Goal: Transaction & Acquisition: Purchase product/service

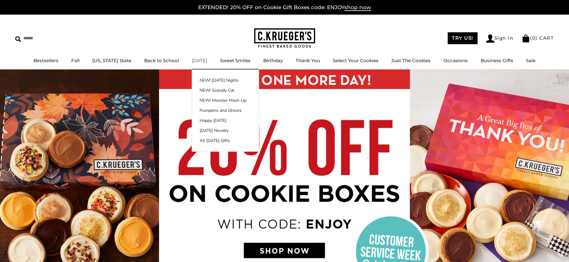
click at [195, 62] on link "[DATE]" at bounding box center [200, 61] width 16 height 6
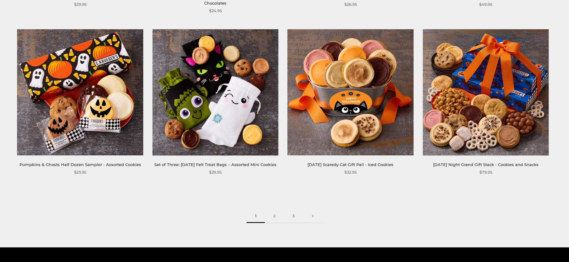
scroll to position [932, 0]
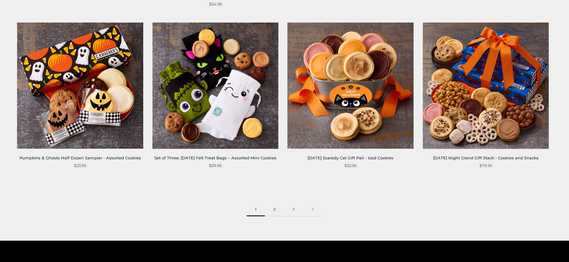
click at [275, 216] on link "2" at bounding box center [274, 210] width 19 height 14
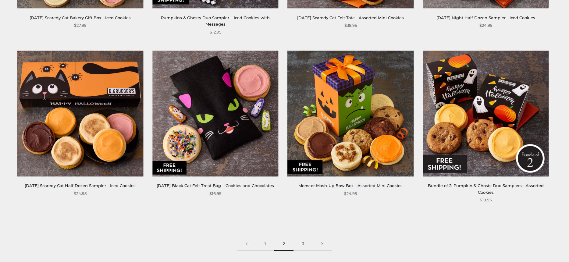
scroll to position [906, 0]
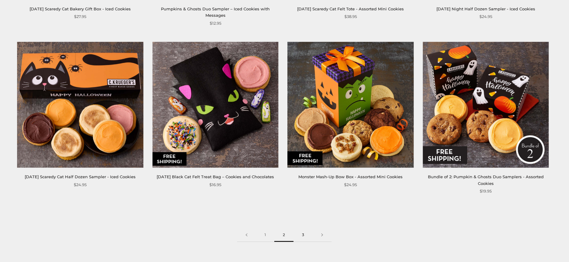
click at [305, 233] on link "3" at bounding box center [302, 235] width 19 height 14
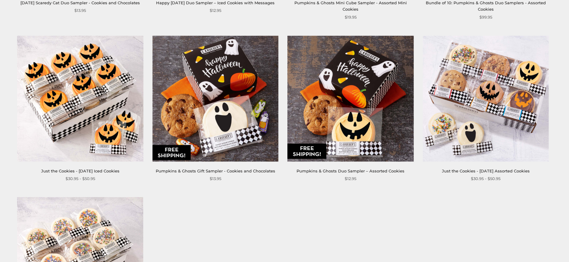
scroll to position [427, 0]
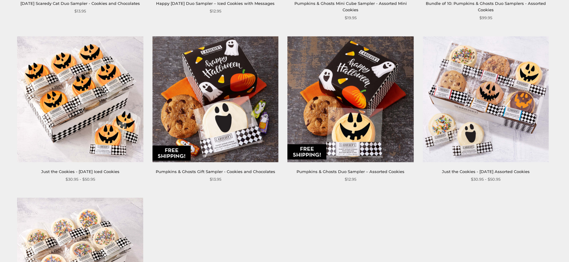
click at [202, 115] on img at bounding box center [215, 99] width 126 height 126
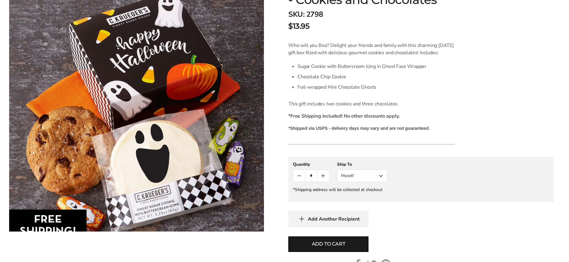
scroll to position [149, 0]
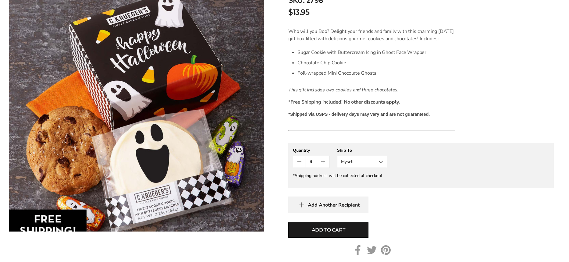
click at [380, 168] on button "Myself" at bounding box center [362, 162] width 50 height 12
click at [371, 189] on button "Other Recipient" at bounding box center [361, 184] width 49 height 11
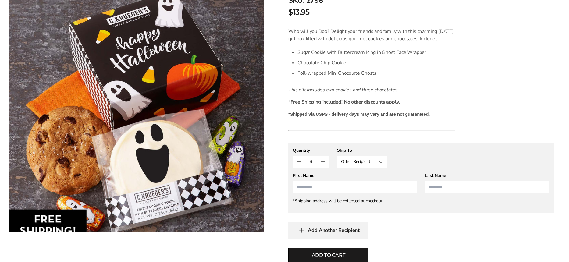
scroll to position [0, 0]
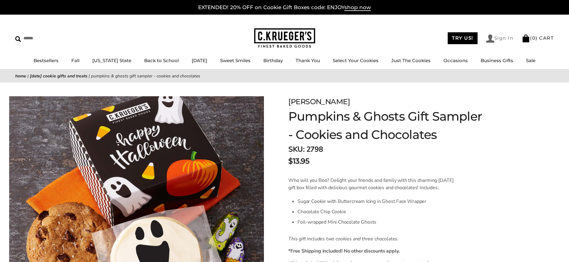
click at [495, 39] on link "Sign In" at bounding box center [499, 38] width 27 height 8
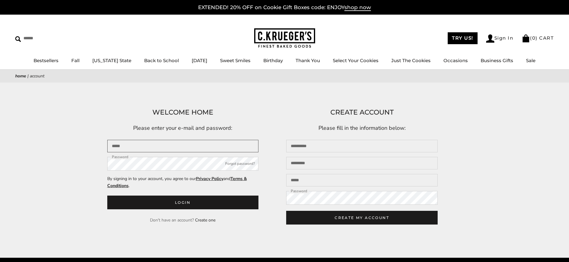
click at [199, 144] on input "Email" at bounding box center [182, 146] width 151 height 12
type input "**********"
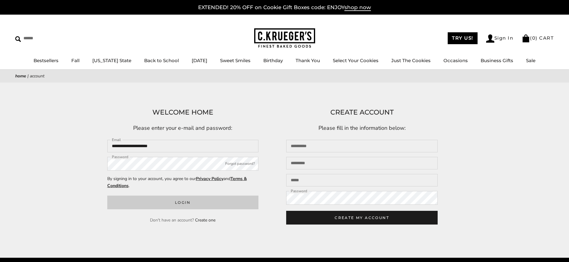
click at [195, 204] on button "Login" at bounding box center [182, 203] width 151 height 14
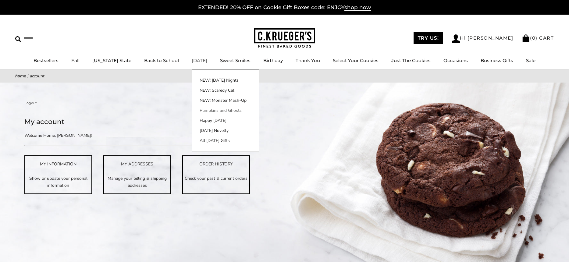
click at [199, 110] on link "Pumpkins and Ghosts" at bounding box center [225, 110] width 67 height 6
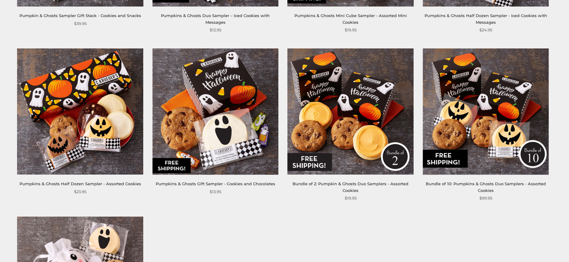
scroll to position [400, 0]
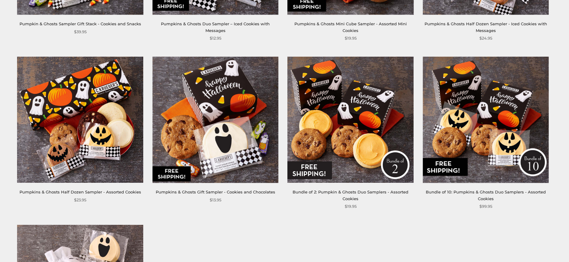
click at [232, 125] on img at bounding box center [215, 120] width 126 height 126
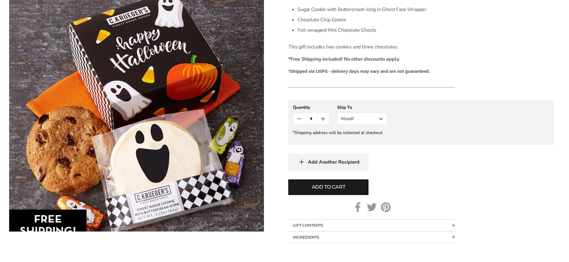
scroll to position [194, 0]
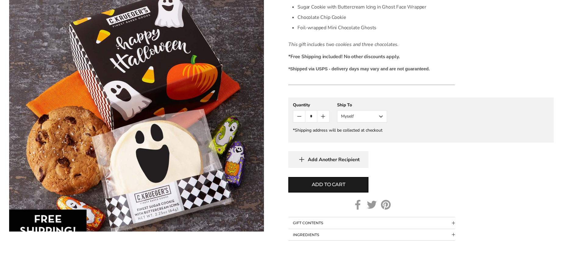
click at [381, 122] on button "Myself" at bounding box center [362, 116] width 50 height 12
click at [367, 144] on button "Other Recipient" at bounding box center [361, 138] width 49 height 11
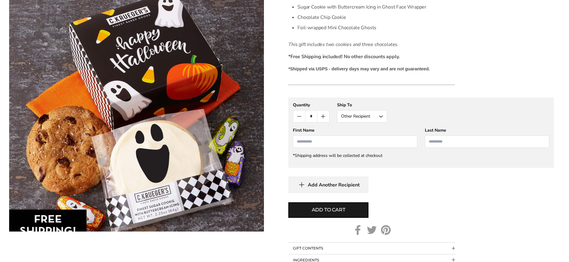
click at [367, 146] on input "First Name" at bounding box center [355, 142] width 124 height 12
type input "*******"
type input "******"
click at [325, 116] on icon "Count plus" at bounding box center [323, 116] width 4 height 0
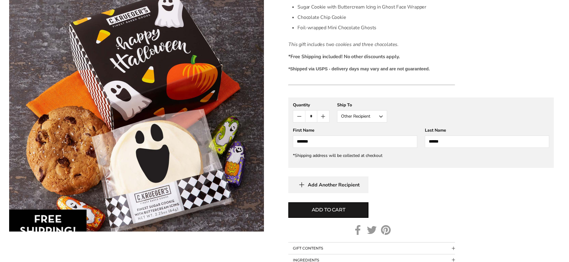
click at [325, 116] on icon "Count plus" at bounding box center [323, 116] width 4 height 0
click at [323, 188] on span "Add Another Recipient" at bounding box center [334, 185] width 52 height 6
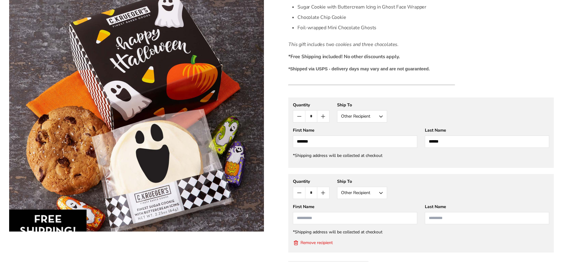
scroll to position [243, 0]
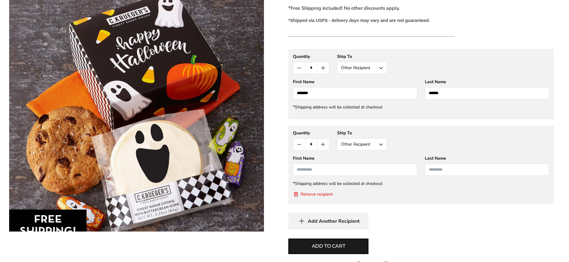
click at [299, 72] on icon "Count minus" at bounding box center [299, 67] width 7 height 7
type input "*"
click at [353, 176] on input "First Name" at bounding box center [355, 170] width 124 height 12
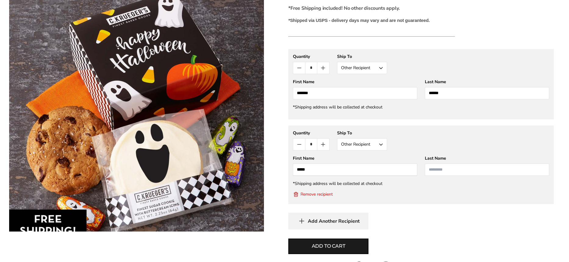
type input "*****"
type input "******"
click at [325, 224] on span "Add Another Recipient" at bounding box center [334, 221] width 52 height 6
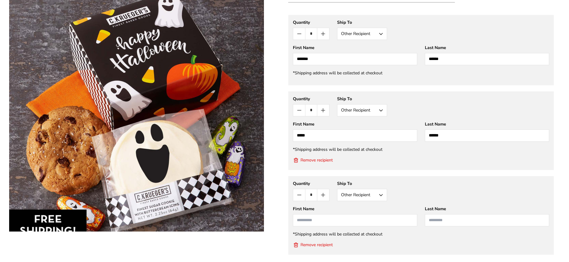
click at [316, 226] on input "First Name" at bounding box center [355, 220] width 124 height 12
type input "*****"
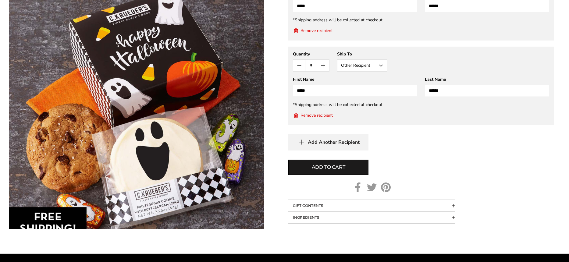
scroll to position [414, 0]
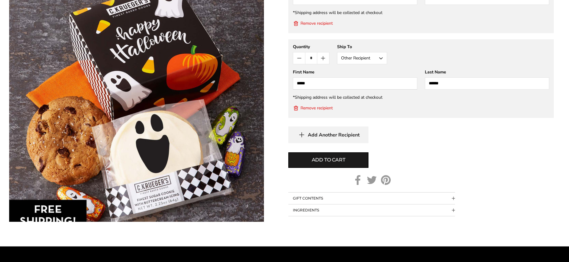
type input "******"
click at [320, 138] on span "Add Another Recipient" at bounding box center [334, 135] width 52 height 6
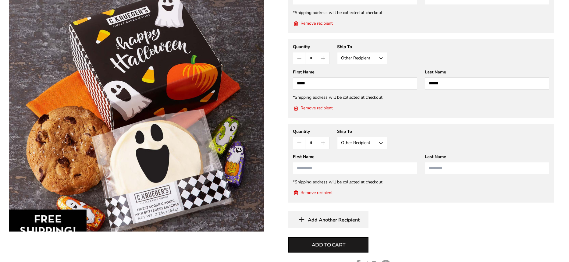
click at [312, 174] on input "First Name" at bounding box center [355, 168] width 124 height 12
type input "*****"
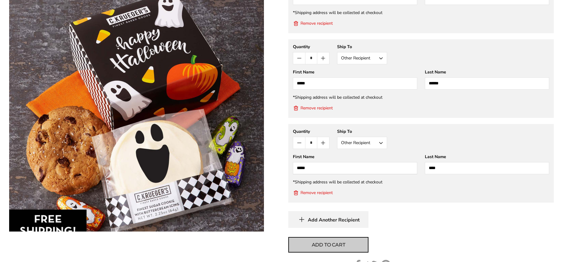
type input "****"
click at [326, 249] on span "Add to cart" at bounding box center [329, 244] width 34 height 7
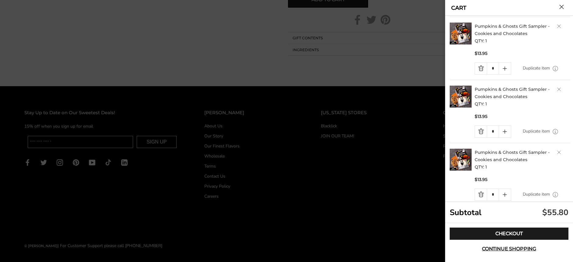
scroll to position [78, 0]
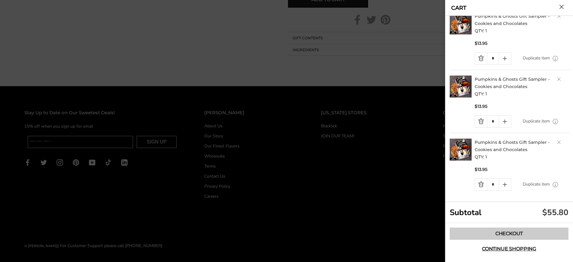
click at [513, 233] on link "Checkout" at bounding box center [509, 234] width 119 height 12
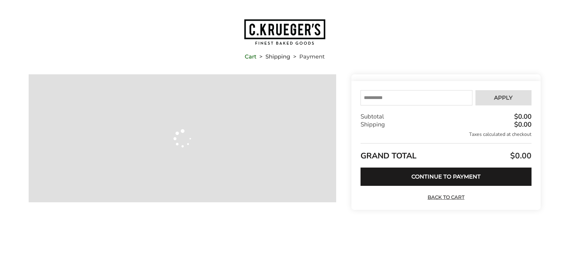
type input "**********"
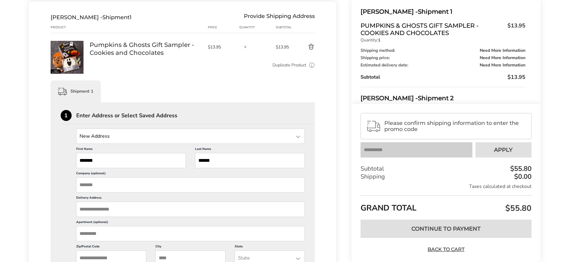
scroll to position [99, 0]
click at [296, 137] on div at bounding box center [297, 136] width 7 height 7
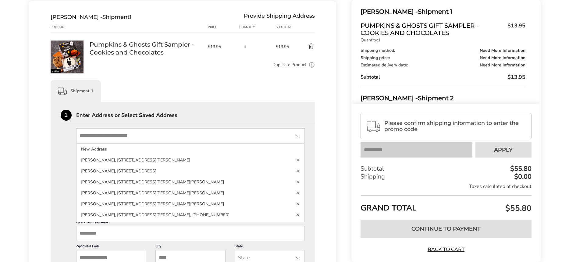
click at [296, 137] on div at bounding box center [297, 136] width 7 height 7
click at [261, 118] on div "1 Enter Address or Select Saved Address" at bounding box center [188, 117] width 254 height 14
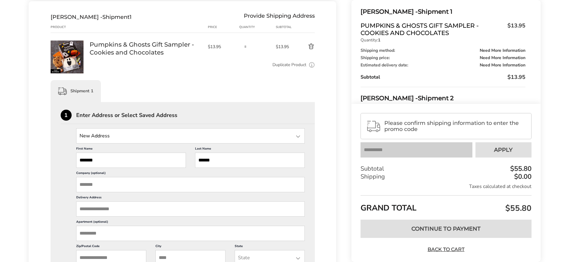
click at [296, 136] on div at bounding box center [297, 136] width 7 height 7
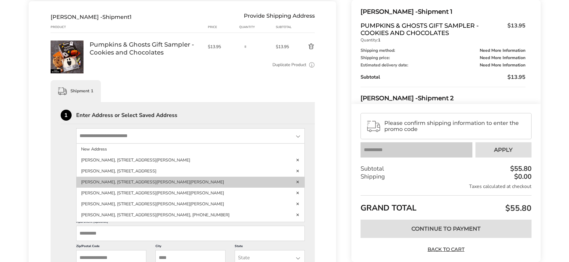
click at [152, 180] on li "Addyson Nelson, 5 RUSSELL CHILDS RD, JACKSON, NJ, 08527-3755, United States" at bounding box center [190, 182] width 228 height 11
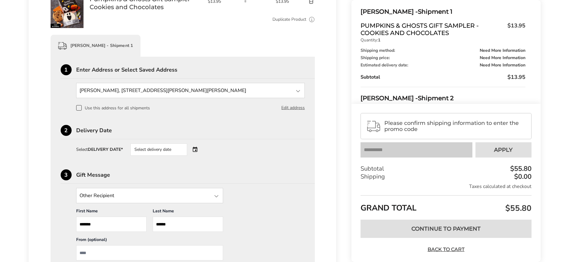
scroll to position [151, 0]
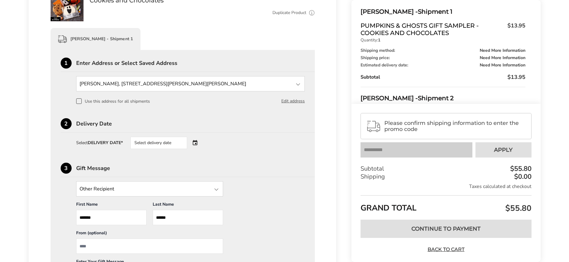
click at [197, 142] on div "Select delivery date" at bounding box center [167, 143] width 74 height 12
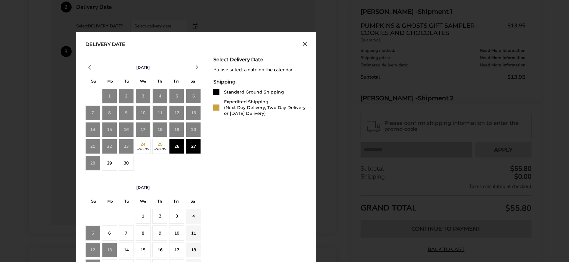
scroll to position [273, 0]
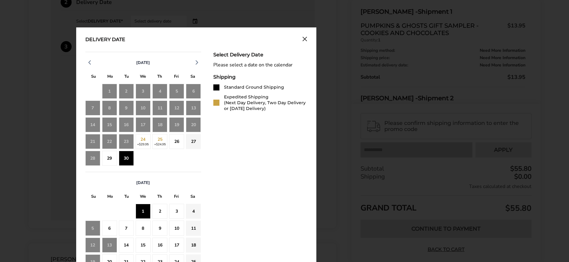
click at [145, 209] on div "1" at bounding box center [143, 211] width 15 height 15
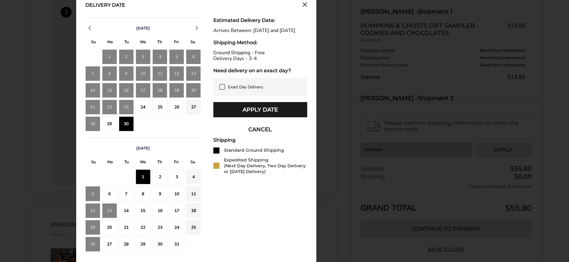
scroll to position [314, 0]
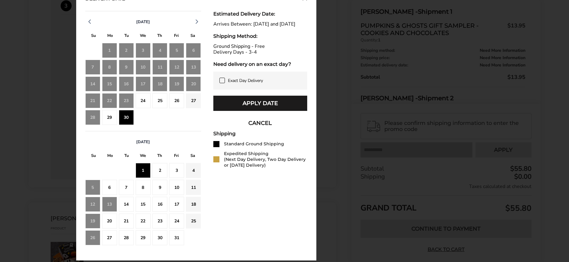
click at [142, 186] on div "8" at bounding box center [143, 187] width 15 height 15
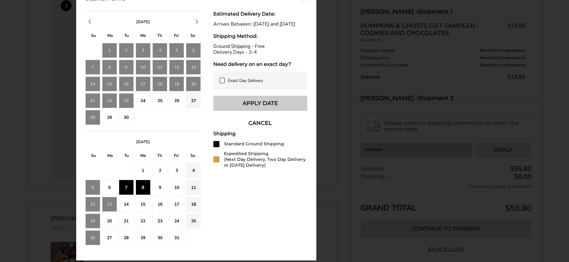
click at [264, 108] on button "Apply Date" at bounding box center [260, 103] width 94 height 15
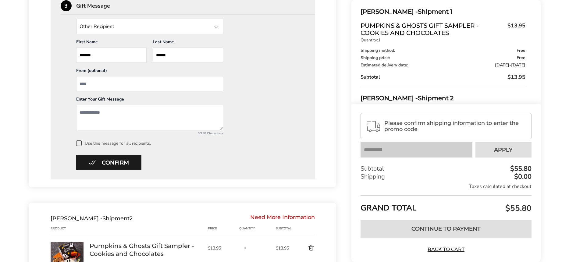
click at [123, 84] on input "From" at bounding box center [149, 83] width 147 height 15
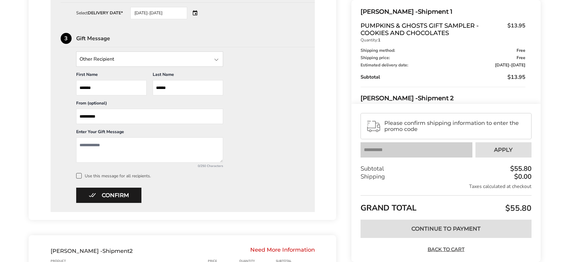
scroll to position [282, 0]
type input "**********"
click at [95, 144] on textarea "Add a message" at bounding box center [149, 149] width 147 height 25
type textarea "**********"
click at [80, 175] on span at bounding box center [78, 175] width 5 height 5
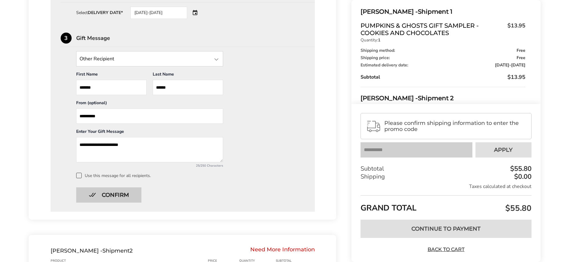
click at [109, 193] on button "Confirm" at bounding box center [108, 194] width 65 height 15
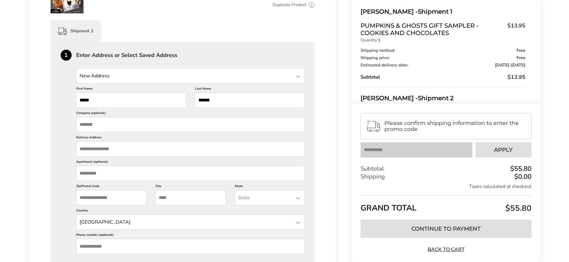
scroll to position [312, 0]
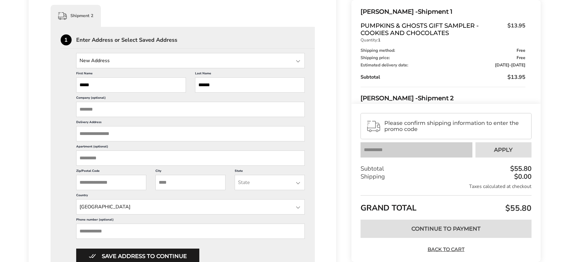
click at [294, 62] on input "State" at bounding box center [190, 60] width 229 height 15
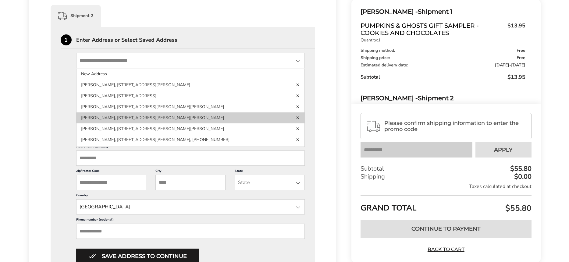
click at [160, 116] on li "Lucas Nelson, 5 RUSSELL CHILDS RD, JACKSON, NJ, 08527-3755, United States" at bounding box center [190, 117] width 228 height 11
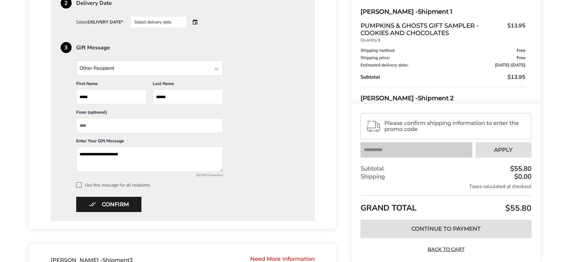
scroll to position [410, 0]
click at [157, 125] on input "From" at bounding box center [149, 124] width 147 height 15
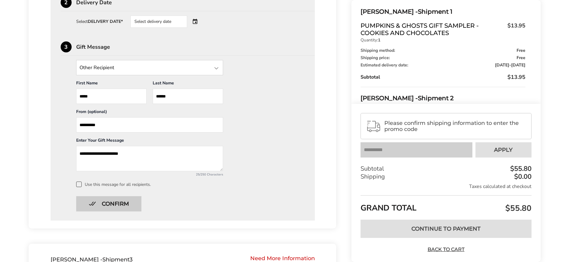
type input "**********"
click at [125, 204] on button "Confirm" at bounding box center [108, 203] width 65 height 15
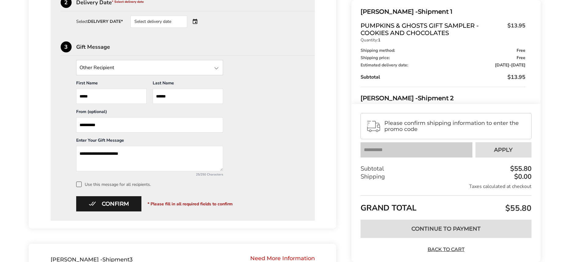
click at [79, 183] on span at bounding box center [78, 184] width 5 height 5
click at [126, 201] on button "Confirm" at bounding box center [108, 203] width 65 height 15
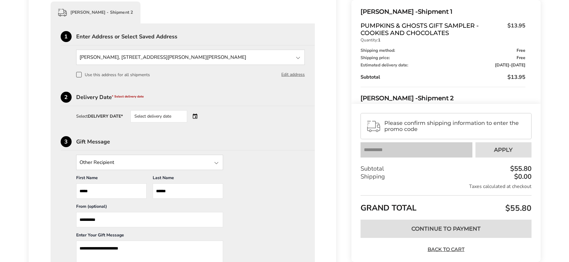
scroll to position [315, 0]
click at [200, 118] on div "Select delivery date" at bounding box center [167, 117] width 74 height 12
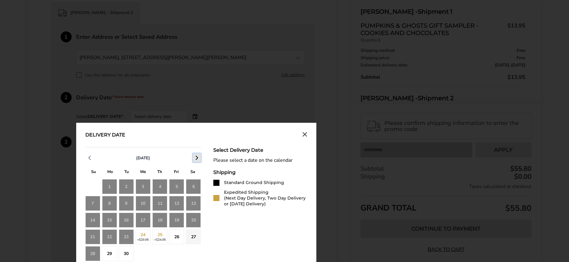
click at [195, 158] on icon "button" at bounding box center [196, 157] width 7 height 7
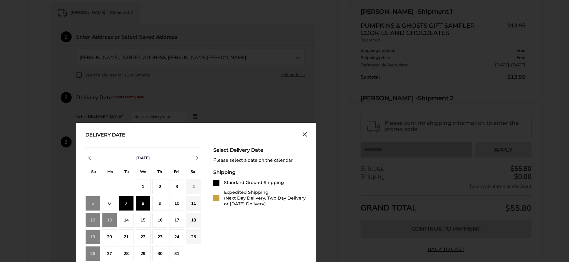
click at [145, 202] on div "8" at bounding box center [143, 203] width 15 height 15
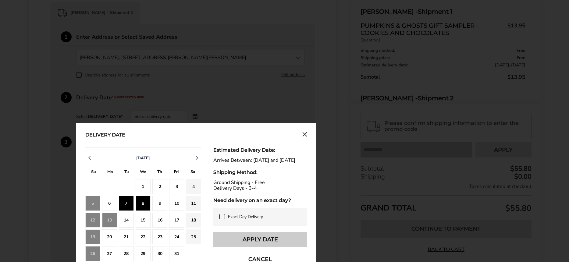
click at [264, 242] on button "Apply Date" at bounding box center [260, 239] width 94 height 15
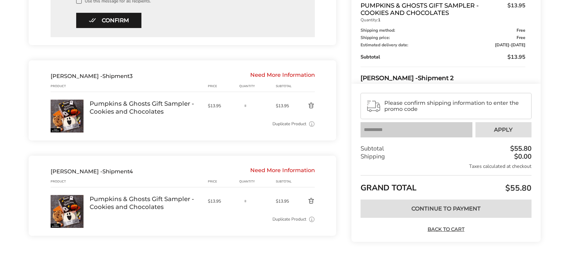
scroll to position [607, 0]
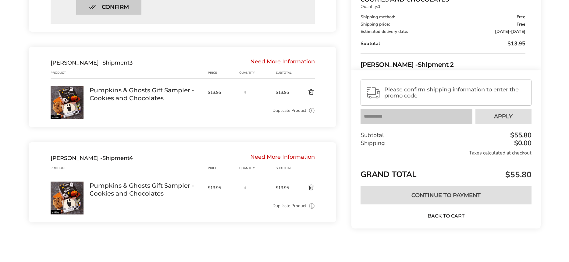
click at [133, 13] on button "Confirm" at bounding box center [108, 6] width 65 height 15
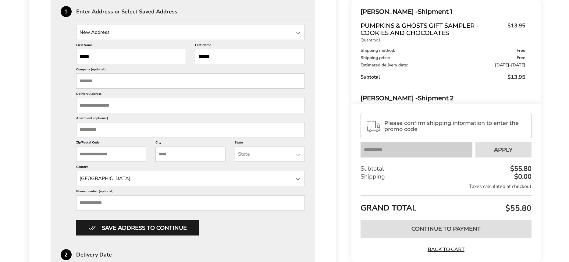
scroll to position [478, 0]
click at [298, 32] on div at bounding box center [297, 32] width 7 height 7
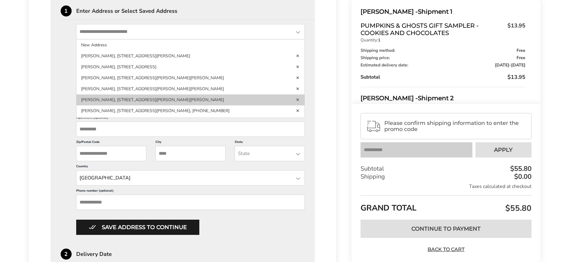
click at [108, 100] on li "Perry Nelson, 5 RUSSELL CHILDS RD, JACKSON, NJ, 08527-3755, United States" at bounding box center [190, 99] width 228 height 11
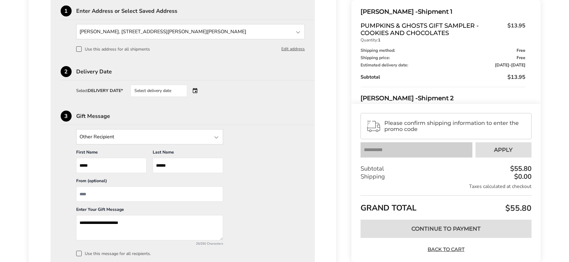
click at [197, 90] on div "Select delivery date" at bounding box center [167, 91] width 74 height 12
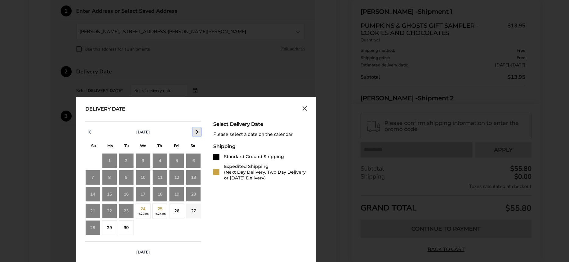
click at [197, 131] on polyline "button" at bounding box center [197, 132] width 2 height 4
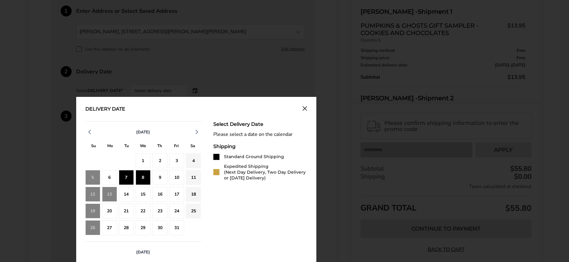
click at [145, 176] on div "8" at bounding box center [143, 177] width 15 height 15
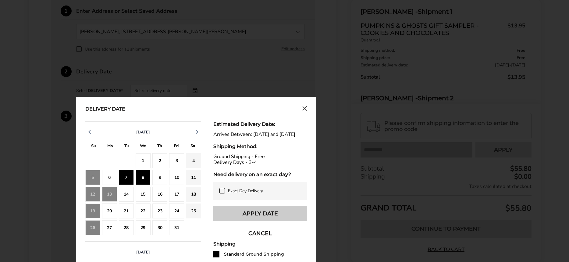
click at [244, 216] on button "Apply Date" at bounding box center [260, 213] width 94 height 15
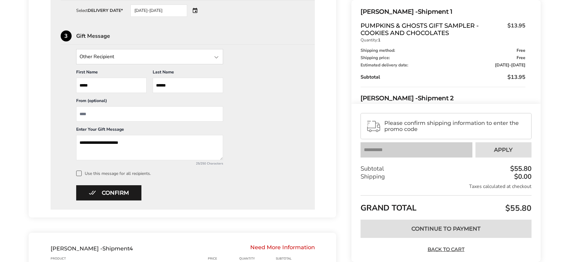
scroll to position [560, 0]
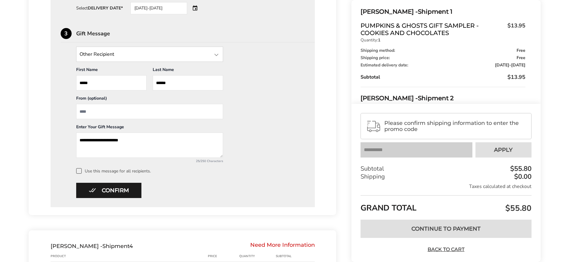
click at [191, 116] on input "From" at bounding box center [149, 111] width 147 height 15
type input "**********"
click at [114, 188] on button "Confirm" at bounding box center [108, 190] width 65 height 15
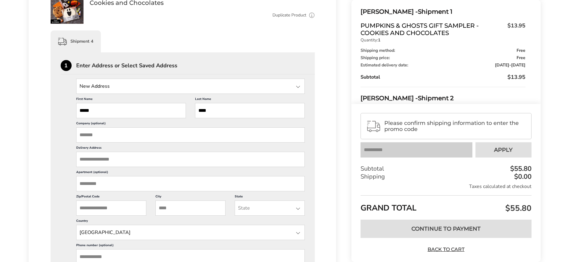
scroll to position [559, 0]
click at [297, 91] on div at bounding box center [297, 87] width 7 height 7
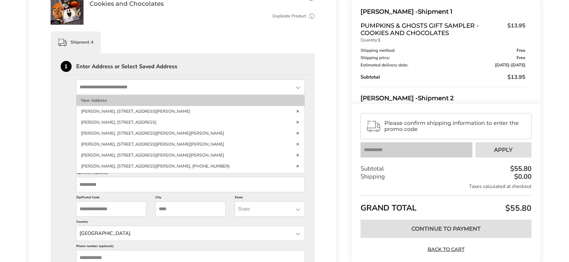
click at [121, 97] on li "New Address" at bounding box center [190, 100] width 228 height 11
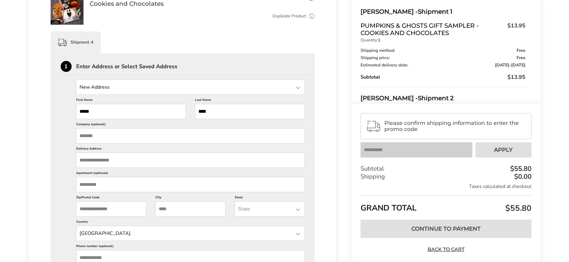
click at [116, 160] on input "Delivery Address" at bounding box center [190, 160] width 229 height 15
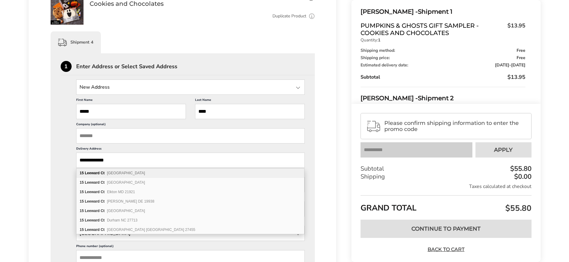
type input "**********"
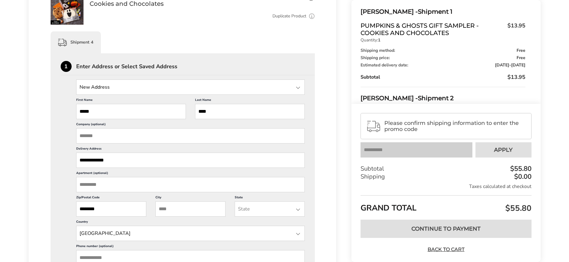
type input "********"
type input "**"
click at [124, 214] on input "********" at bounding box center [111, 208] width 70 height 15
type input "*"
type input "*****"
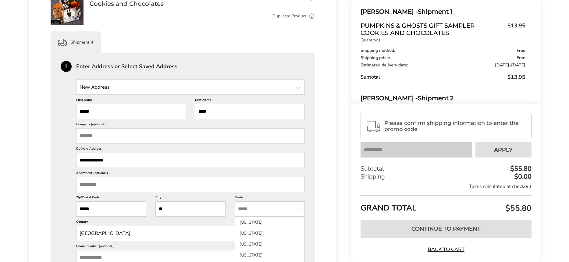
click at [173, 211] on input "**" at bounding box center [190, 208] width 70 height 15
type input "*"
type input "********"
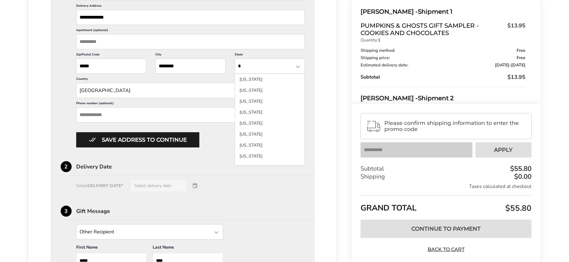
scroll to position [702, 0]
type input "*"
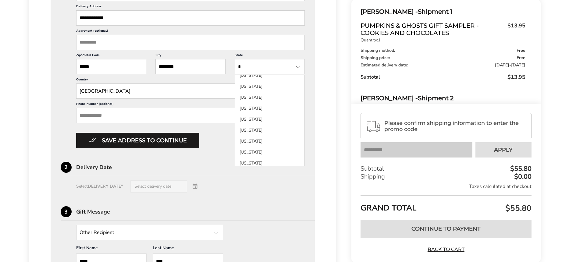
scroll to position [174, 0]
click at [259, 131] on li "New Jersey" at bounding box center [269, 129] width 69 height 11
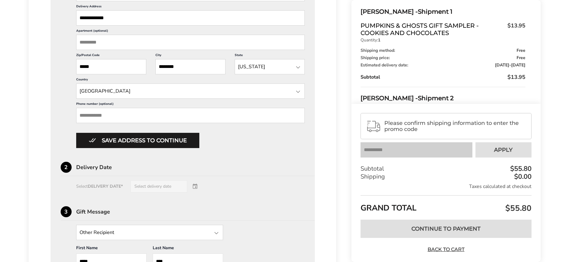
scroll to position [703, 0]
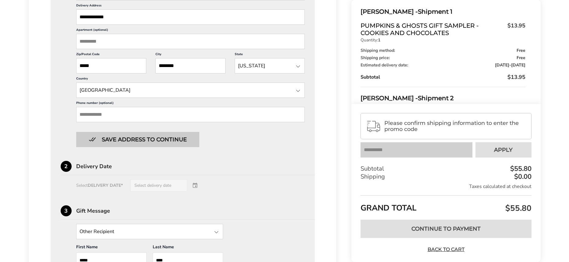
click at [144, 138] on button "Save address to continue" at bounding box center [137, 139] width 123 height 15
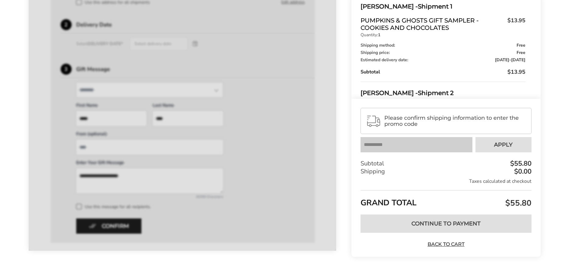
scroll to position [690, 0]
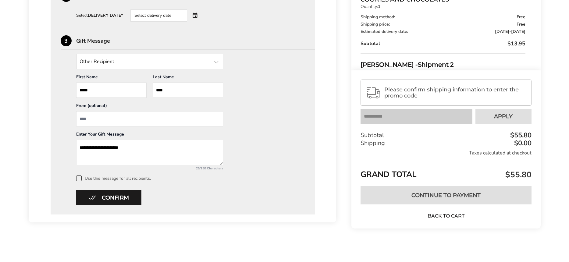
click at [136, 121] on input "From" at bounding box center [149, 118] width 147 height 15
type input "**********"
click at [109, 199] on button "Confirm" at bounding box center [108, 197] width 65 height 15
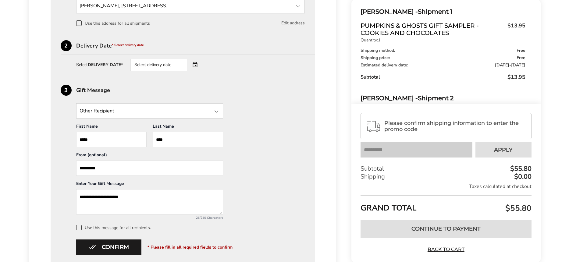
scroll to position [639, 0]
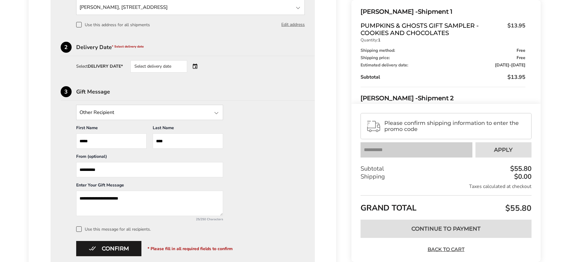
click at [196, 66] on div "Select delivery date" at bounding box center [167, 66] width 74 height 12
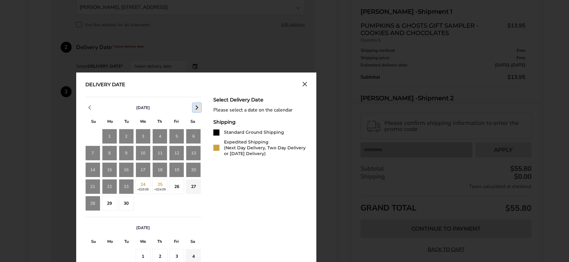
click at [196, 107] on icon "button" at bounding box center [196, 107] width 7 height 7
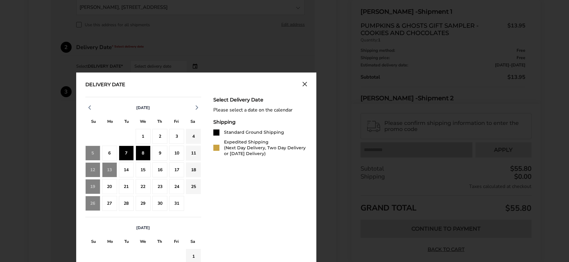
click at [147, 152] on div "8" at bounding box center [143, 153] width 15 height 15
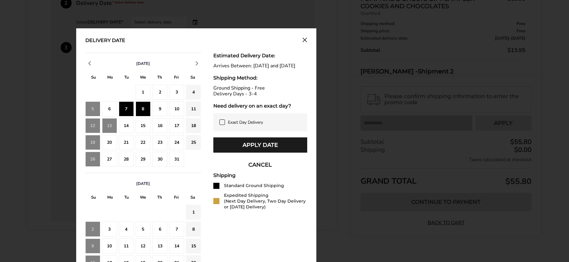
scroll to position [690, 0]
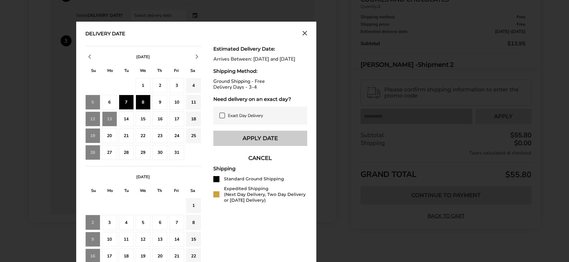
click at [280, 143] on button "Apply Date" at bounding box center [260, 138] width 94 height 15
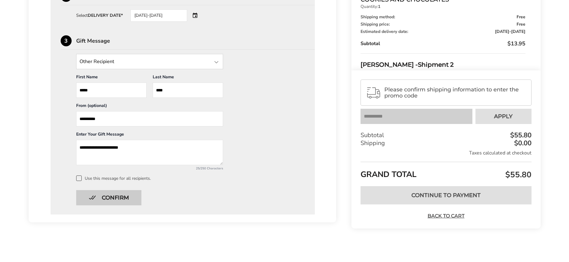
click at [115, 196] on button "Confirm" at bounding box center [108, 197] width 65 height 15
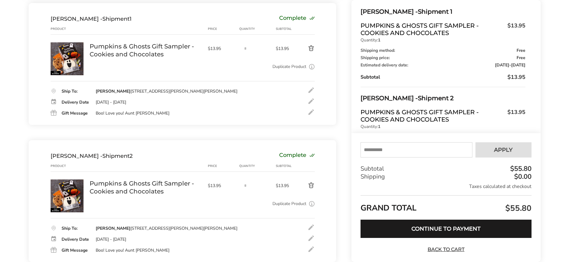
scroll to position [100, 0]
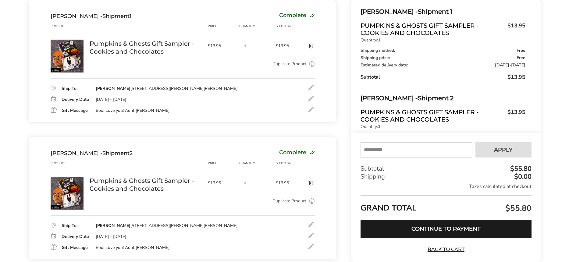
click at [311, 98] on div at bounding box center [310, 98] width 7 height 7
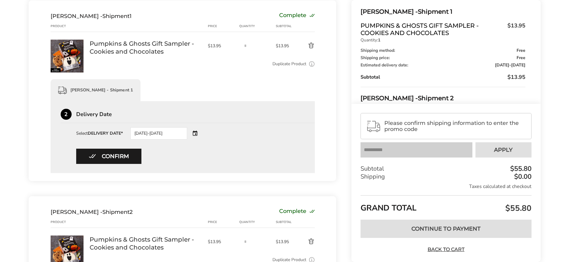
click at [198, 134] on div "10/07/2025-10/08/2025" at bounding box center [167, 133] width 74 height 12
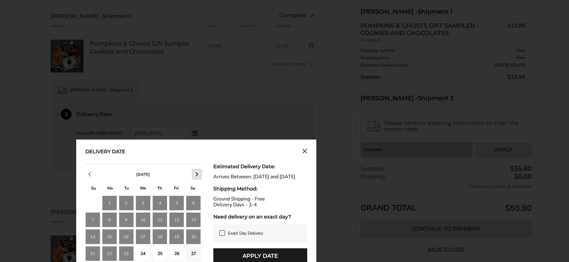
click at [195, 173] on icon "button" at bounding box center [196, 174] width 7 height 7
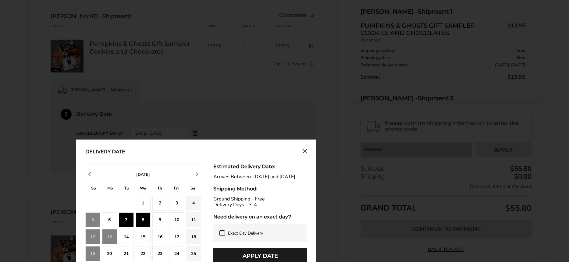
click at [142, 235] on div "15" at bounding box center [143, 236] width 15 height 15
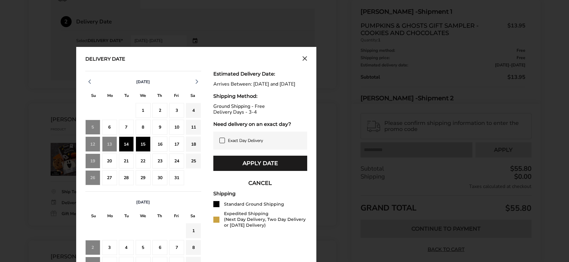
scroll to position [193, 0]
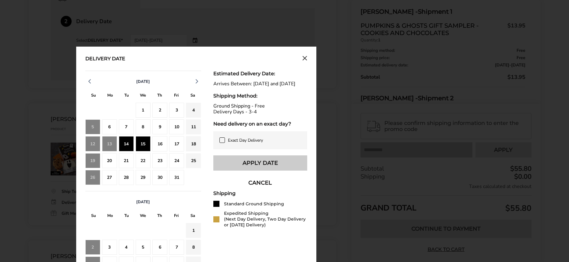
click at [262, 168] on button "Apply Date" at bounding box center [260, 162] width 94 height 15
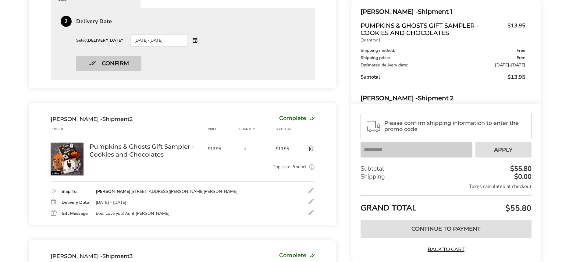
click at [119, 63] on button "Confirm" at bounding box center [108, 63] width 65 height 15
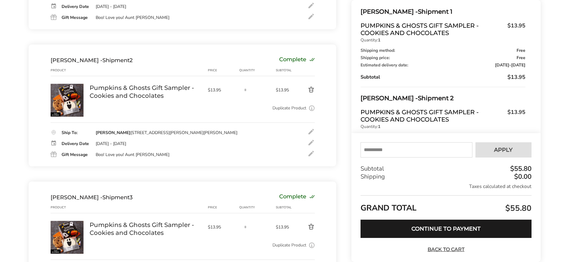
click at [310, 143] on div at bounding box center [310, 142] width 7 height 7
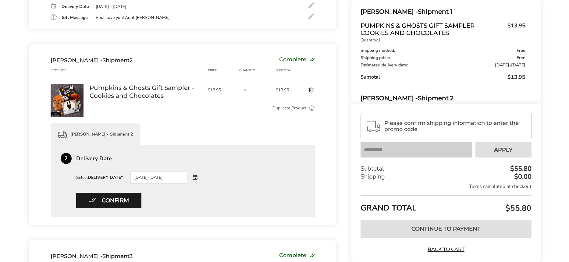
click at [197, 179] on div "10/07/2025-10/08/2025" at bounding box center [167, 178] width 74 height 12
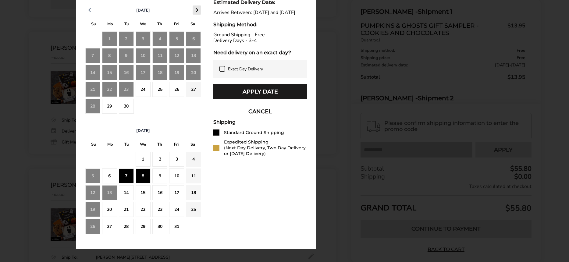
scroll to position [402, 0]
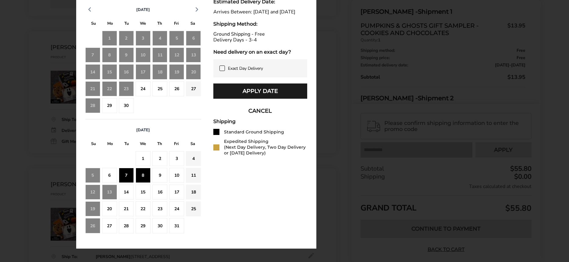
click at [144, 189] on div "15" at bounding box center [143, 192] width 15 height 15
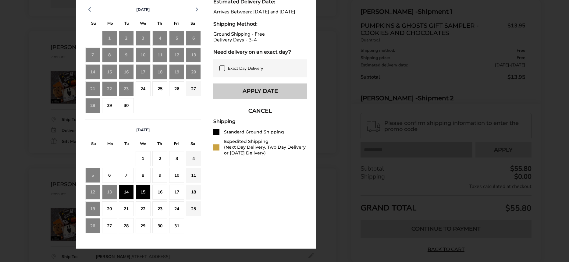
click at [233, 97] on button "Apply Date" at bounding box center [260, 90] width 94 height 15
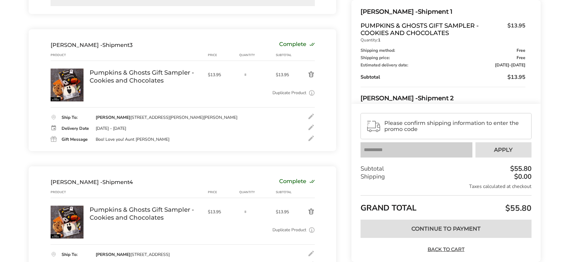
scroll to position [406, 0]
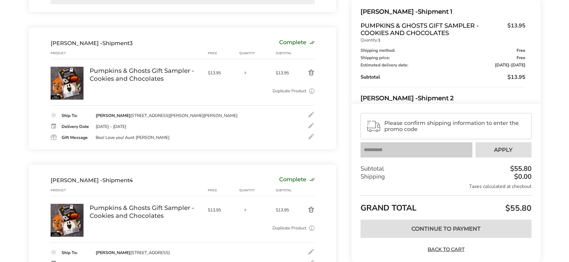
click at [310, 126] on div at bounding box center [310, 125] width 7 height 7
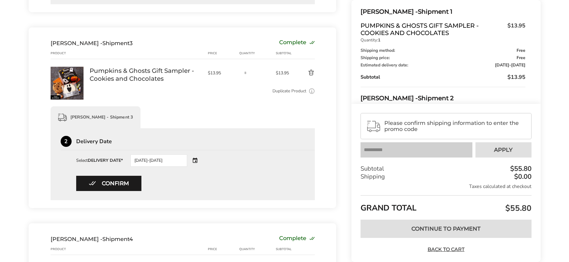
click at [197, 161] on div "10/07/2025-10/08/2025" at bounding box center [167, 160] width 74 height 12
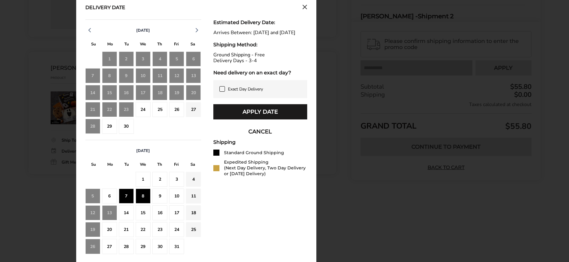
scroll to position [580, 0]
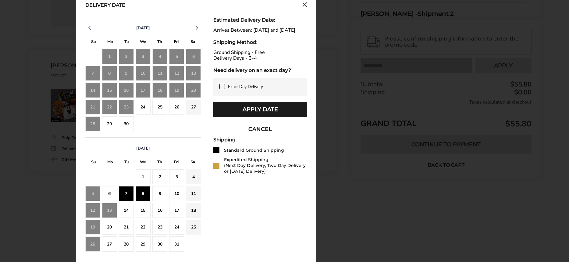
click at [144, 212] on div "15" at bounding box center [143, 210] width 15 height 15
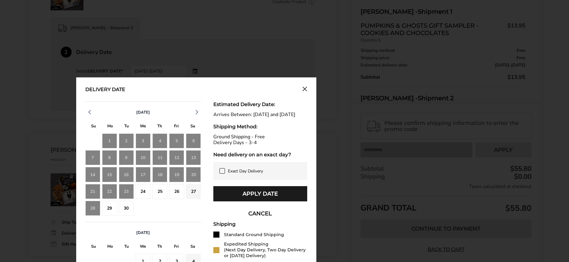
scroll to position [507, 0]
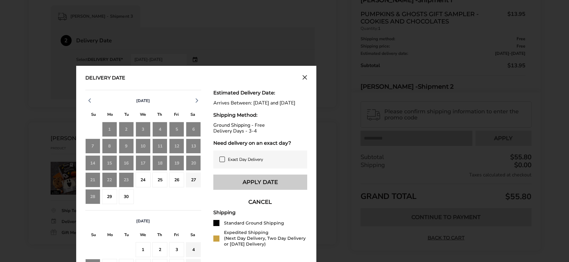
click at [252, 185] on button "Apply Date" at bounding box center [260, 182] width 94 height 15
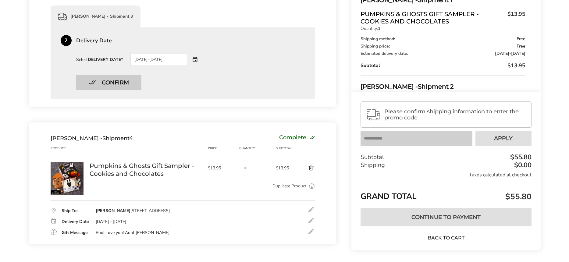
click at [114, 85] on button "Confirm" at bounding box center [108, 82] width 65 height 15
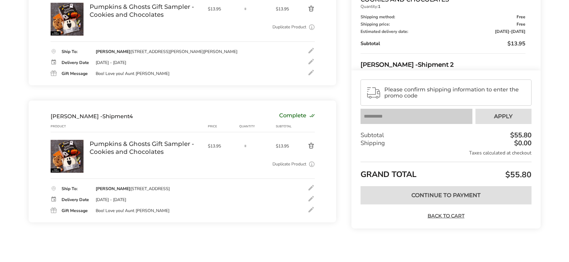
click at [312, 197] on div at bounding box center [310, 198] width 7 height 7
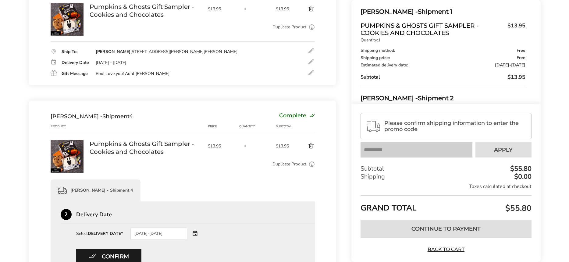
scroll to position [506, 0]
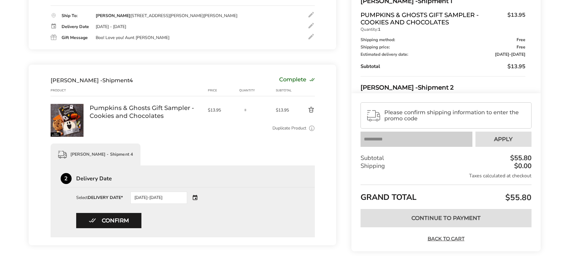
click at [195, 197] on div "10/07/2025-10/08/2025" at bounding box center [167, 198] width 74 height 12
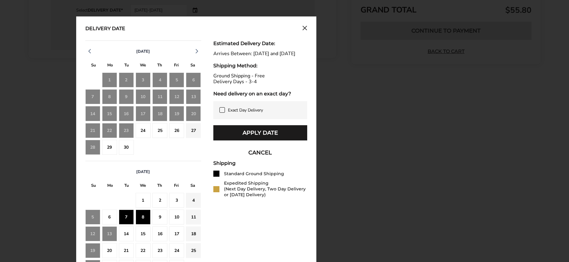
scroll to position [694, 0]
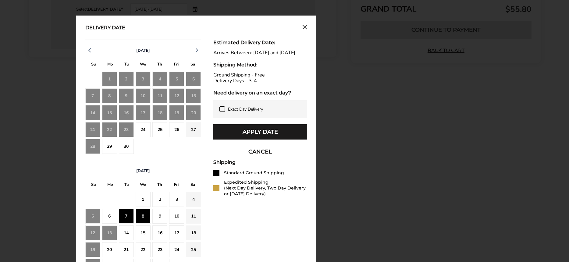
click at [144, 231] on div "15" at bounding box center [143, 232] width 15 height 15
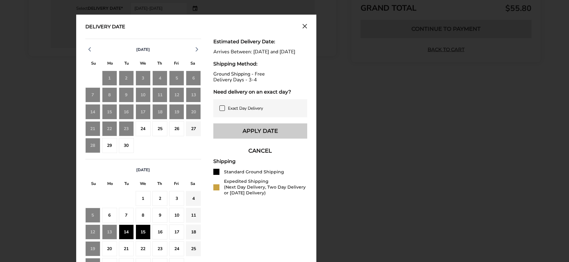
click at [253, 137] on button "Apply Date" at bounding box center [260, 130] width 94 height 15
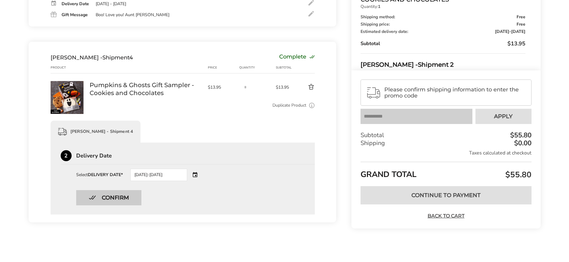
click at [117, 197] on button "Confirm" at bounding box center [108, 197] width 65 height 15
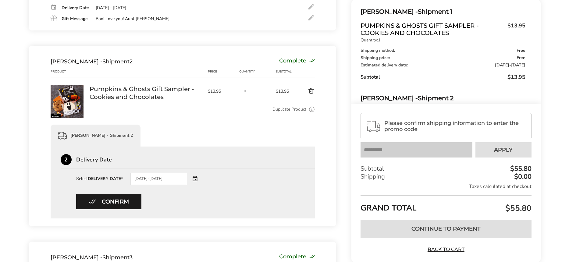
scroll to position [193, 0]
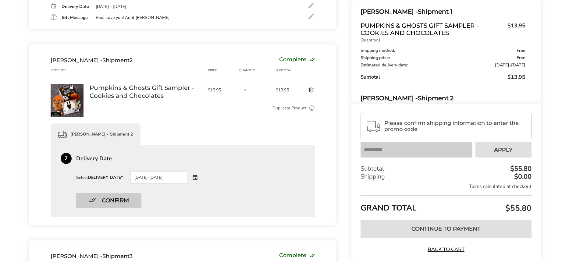
click at [108, 200] on button "Confirm" at bounding box center [108, 200] width 65 height 15
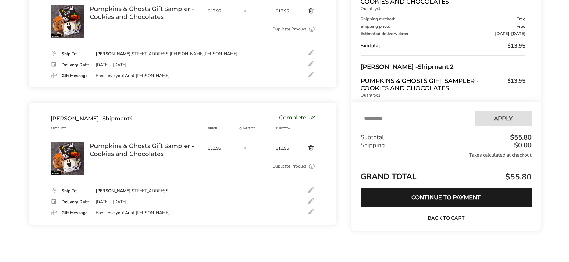
scroll to position [411, 0]
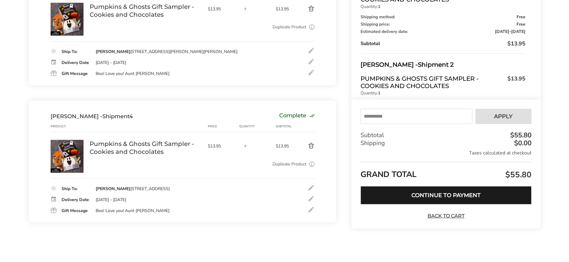
click at [436, 195] on button "Continue to Payment" at bounding box center [445, 195] width 171 height 18
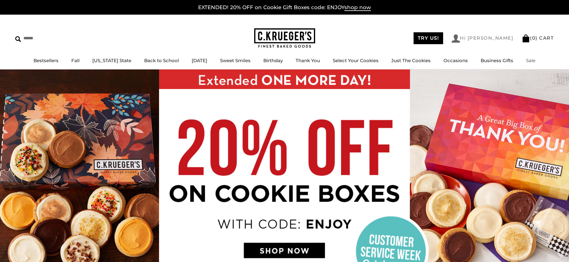
click at [507, 39] on link "Hi [PERSON_NAME]" at bounding box center [483, 38] width 62 height 8
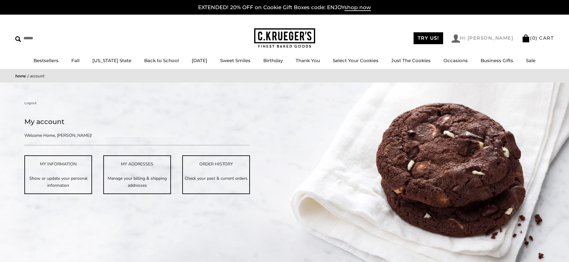
click at [495, 38] on link "Hi [PERSON_NAME]" at bounding box center [483, 38] width 62 height 8
click at [30, 102] on link "Logout" at bounding box center [30, 102] width 12 height 5
